Goal: Use online tool/utility

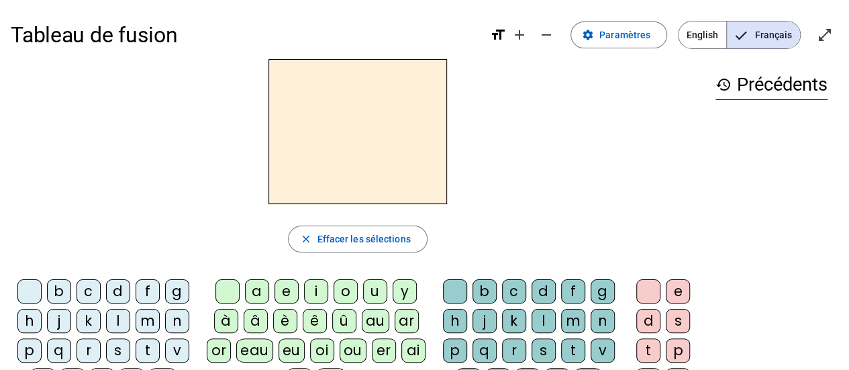
click at [150, 346] on div "t" at bounding box center [148, 350] width 24 height 24
click at [252, 293] on div "a" at bounding box center [257, 291] width 24 height 24
click at [515, 282] on div "c" at bounding box center [514, 291] width 24 height 24
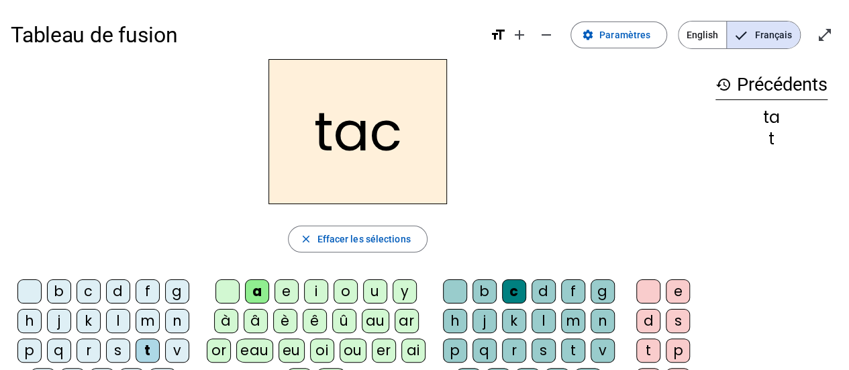
click at [513, 287] on div "c" at bounding box center [514, 291] width 24 height 24
click at [521, 291] on div "c" at bounding box center [514, 291] width 24 height 24
click at [463, 281] on div at bounding box center [455, 291] width 24 height 24
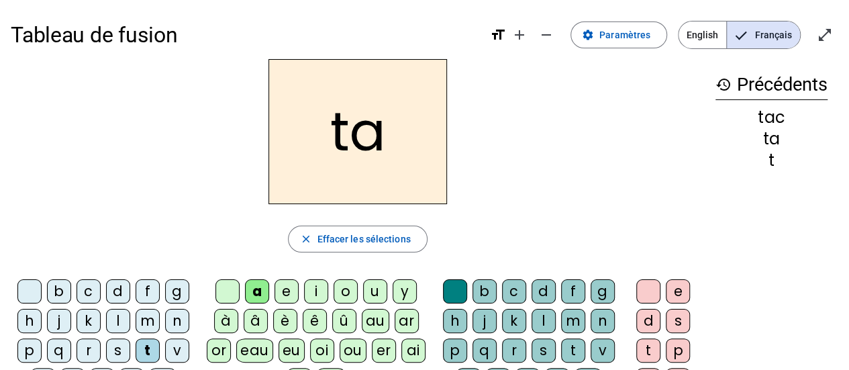
click at [286, 285] on div "e" at bounding box center [287, 291] width 24 height 24
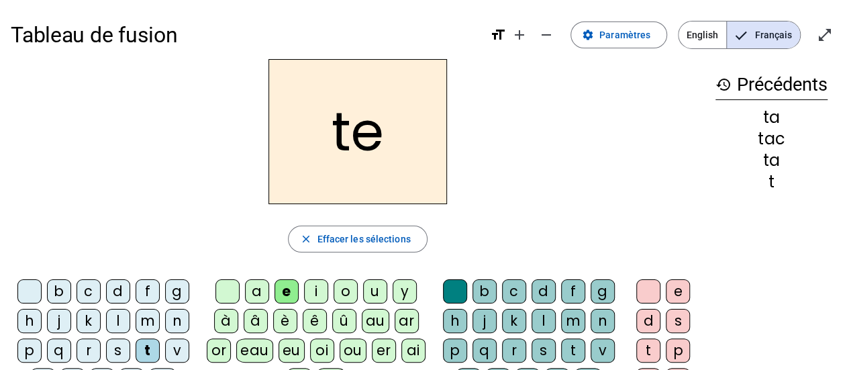
click at [58, 318] on div "j" at bounding box center [59, 321] width 24 height 24
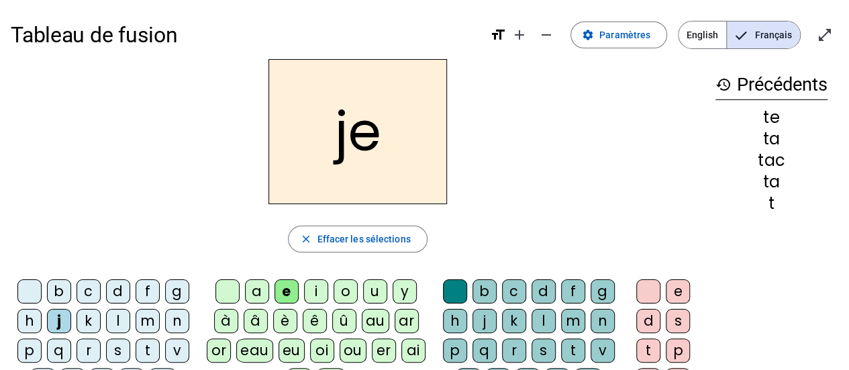
click at [117, 287] on div "d" at bounding box center [118, 291] width 24 height 24
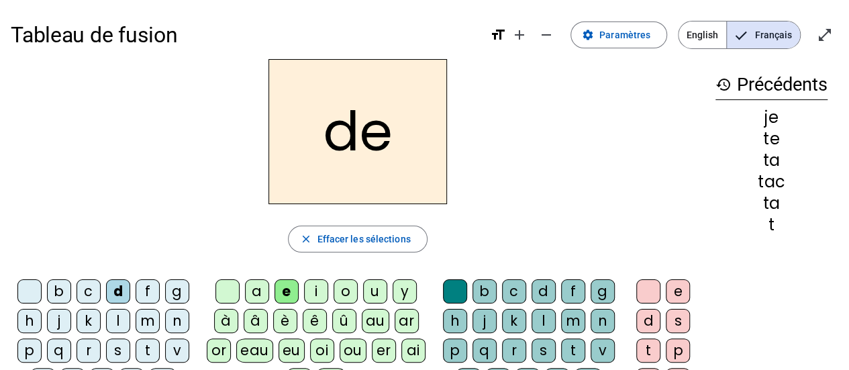
click at [152, 316] on div "m" at bounding box center [148, 321] width 24 height 24
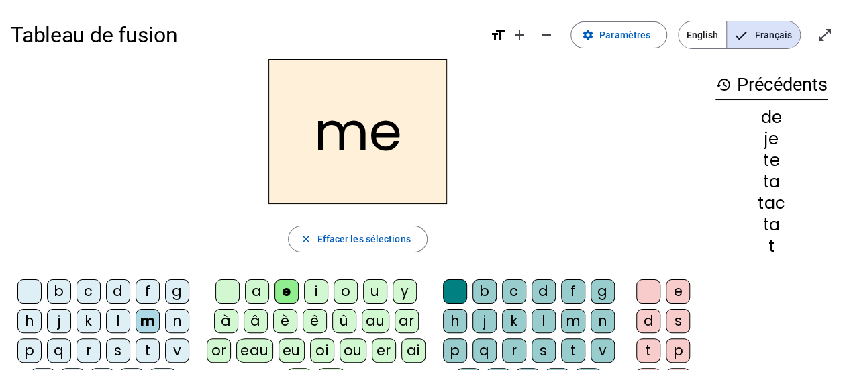
click at [259, 292] on div "a" at bounding box center [257, 291] width 24 height 24
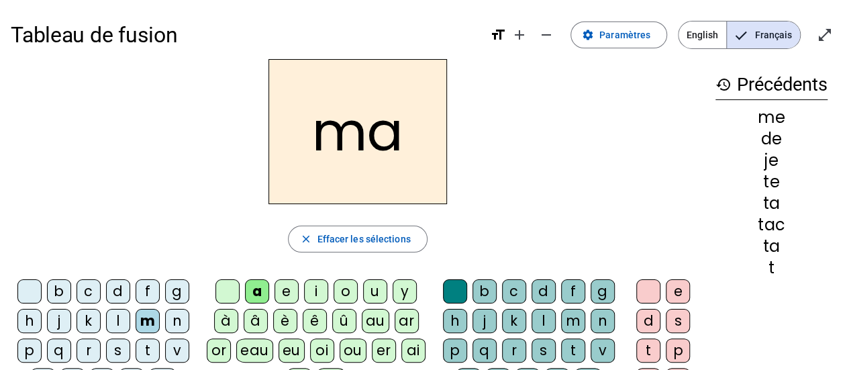
click at [120, 318] on div "l" at bounding box center [118, 321] width 24 height 24
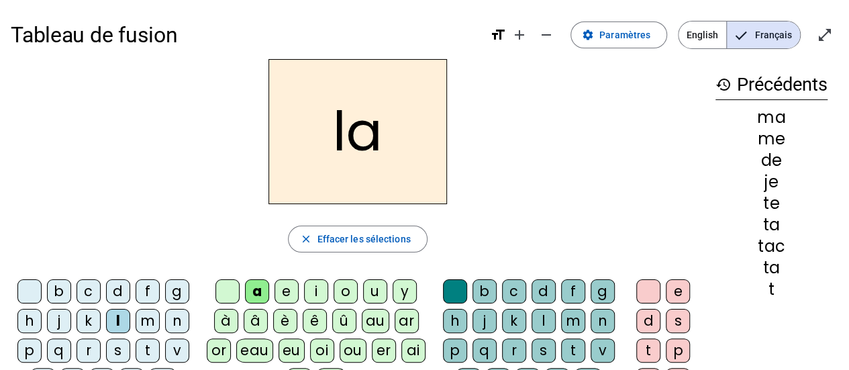
click at [514, 290] on div "c" at bounding box center [514, 291] width 24 height 24
